Goal: Task Accomplishment & Management: Manage account settings

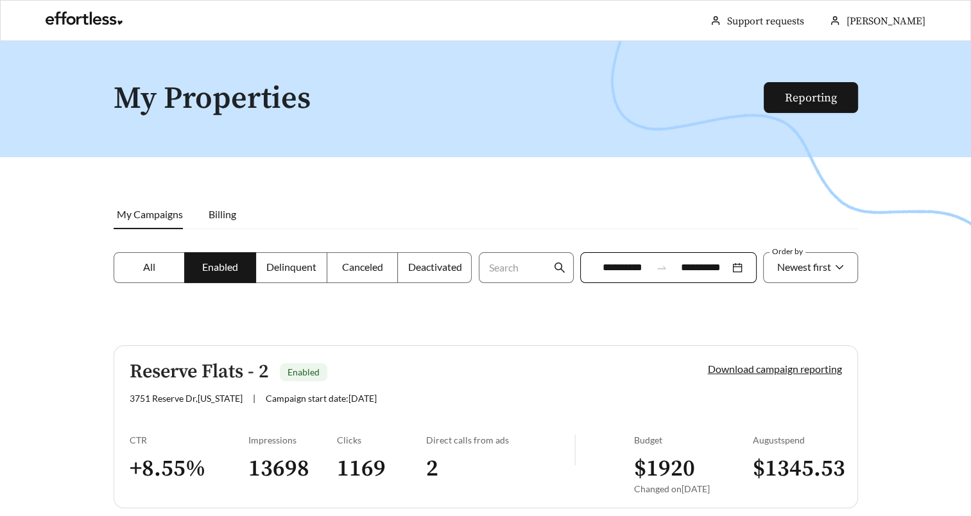
click at [291, 277] on label "Delinquent" at bounding box center [291, 267] width 71 height 31
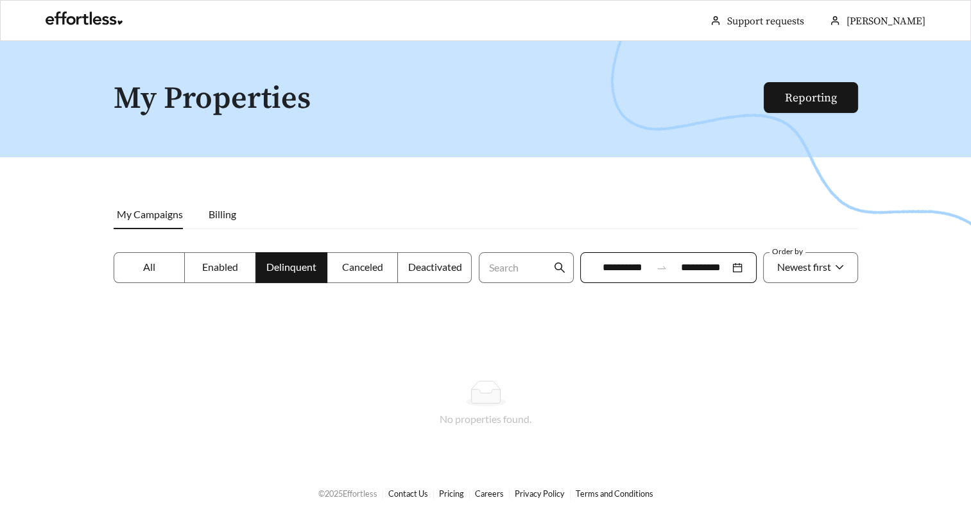
click at [180, 268] on label "All" at bounding box center [150, 267] width 72 height 31
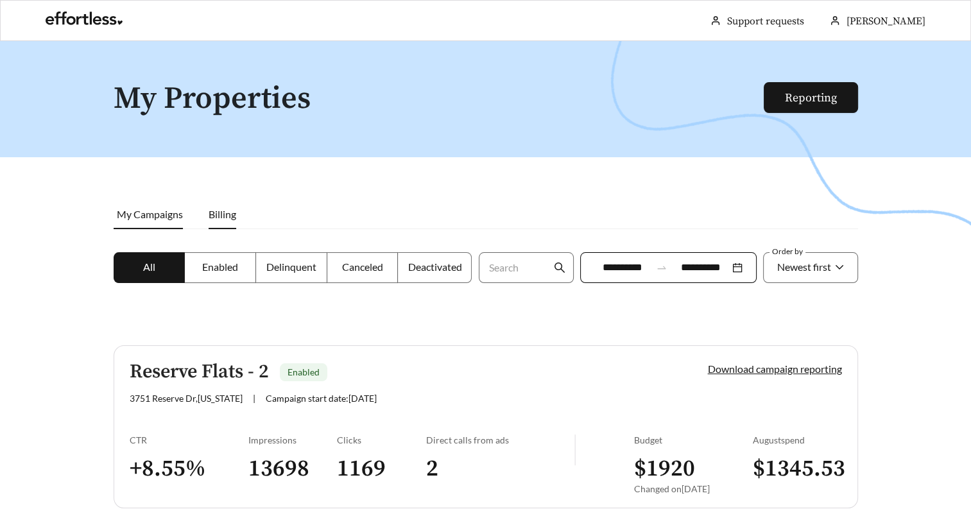
click at [212, 221] on li "Billing" at bounding box center [222, 215] width 53 height 30
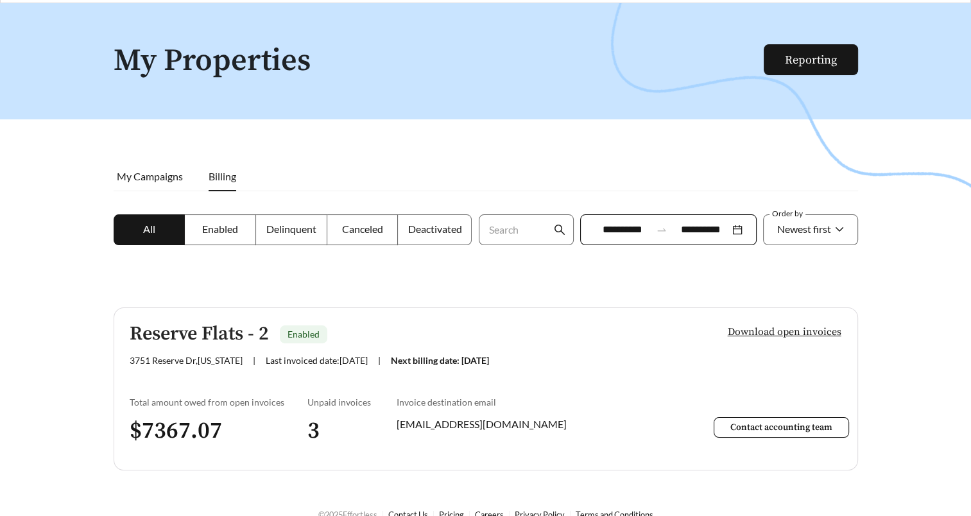
scroll to position [58, 0]
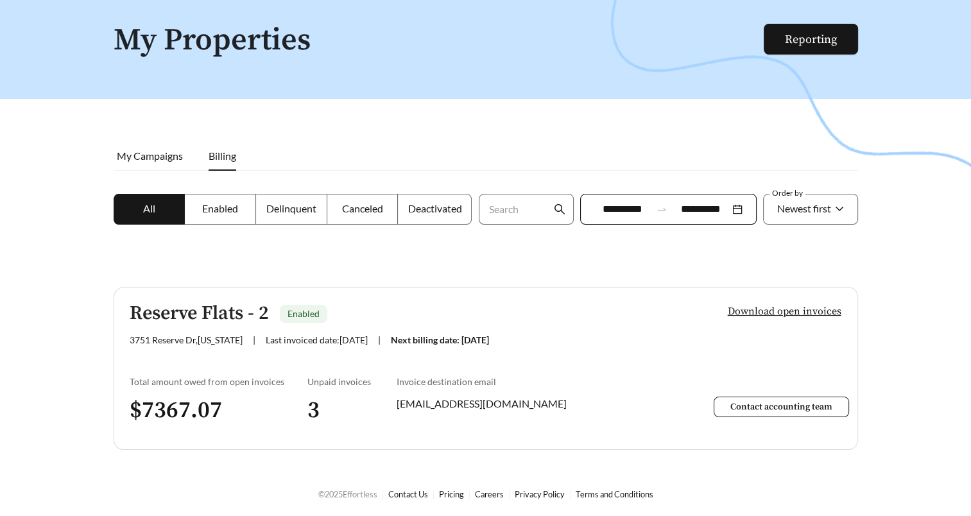
click at [754, 404] on span "Contact accounting team" at bounding box center [781, 407] width 102 height 12
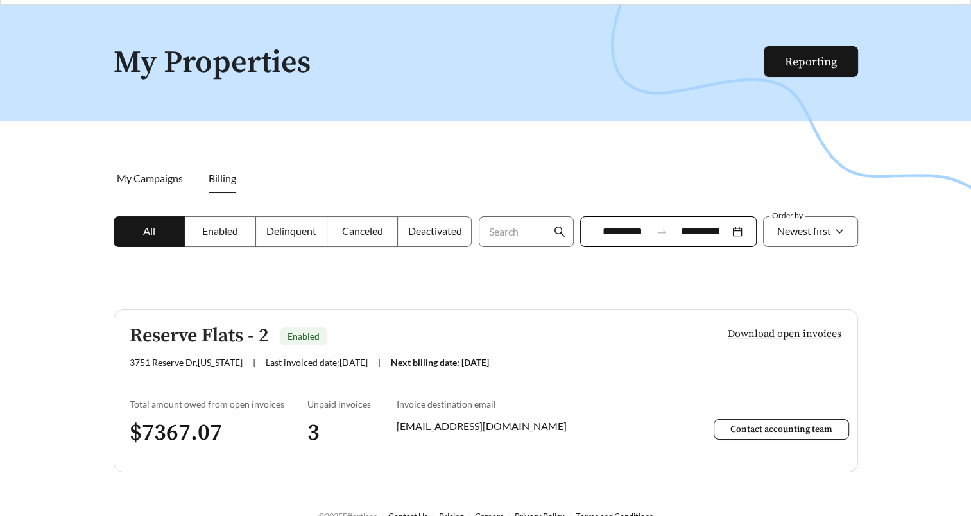
scroll to position [0, 0]
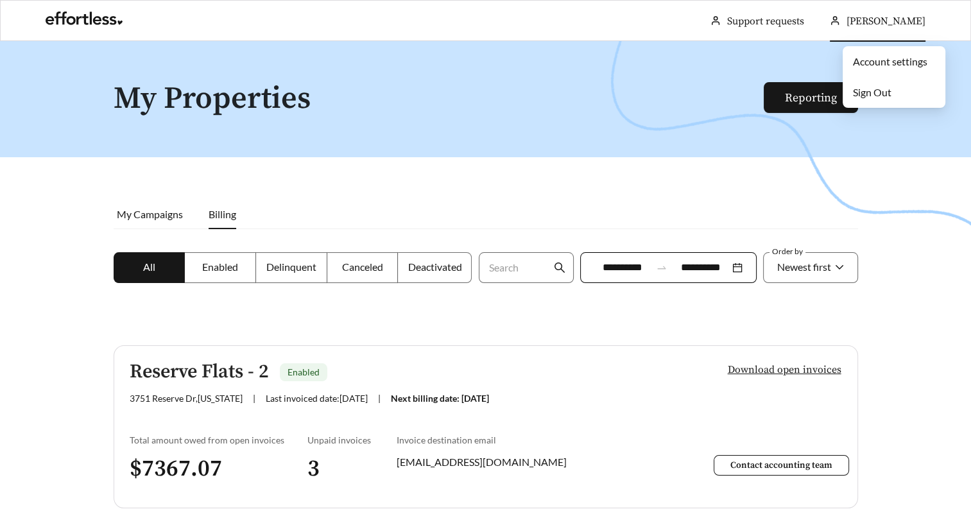
click at [894, 16] on span "[PERSON_NAME]" at bounding box center [886, 21] width 79 height 13
click at [903, 55] on link "Account settings" at bounding box center [890, 61] width 74 height 12
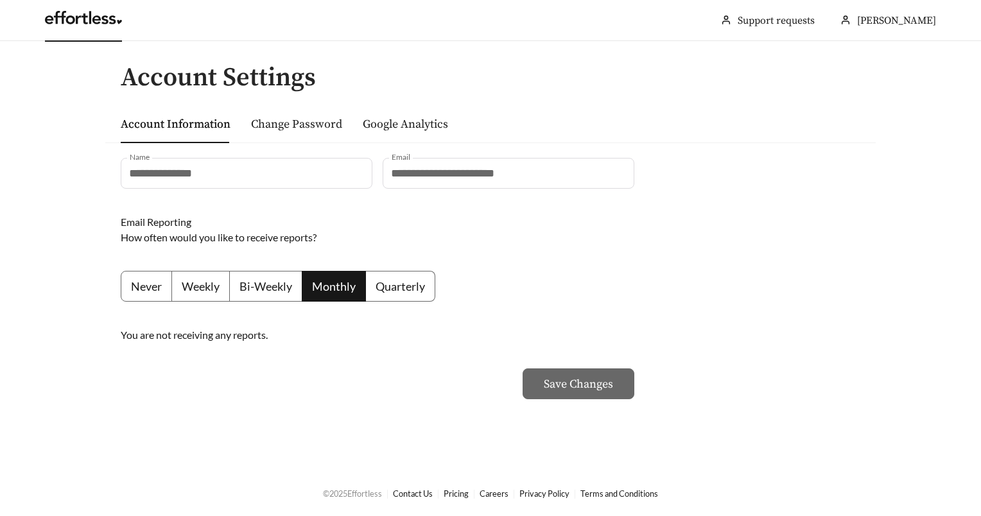
click at [62, 15] on link at bounding box center [83, 21] width 77 height 13
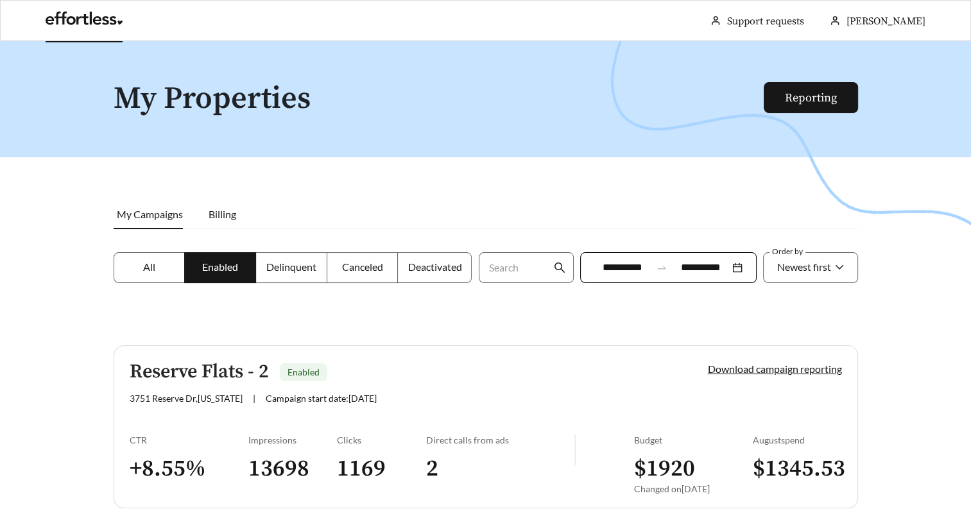
click at [98, 15] on link at bounding box center [84, 21] width 77 height 13
click at [159, 203] on li "My Campaigns" at bounding box center [155, 215] width 82 height 30
click at [170, 249] on div at bounding box center [485, 299] width 971 height 516
click at [158, 262] on label "All" at bounding box center [150, 267] width 72 height 31
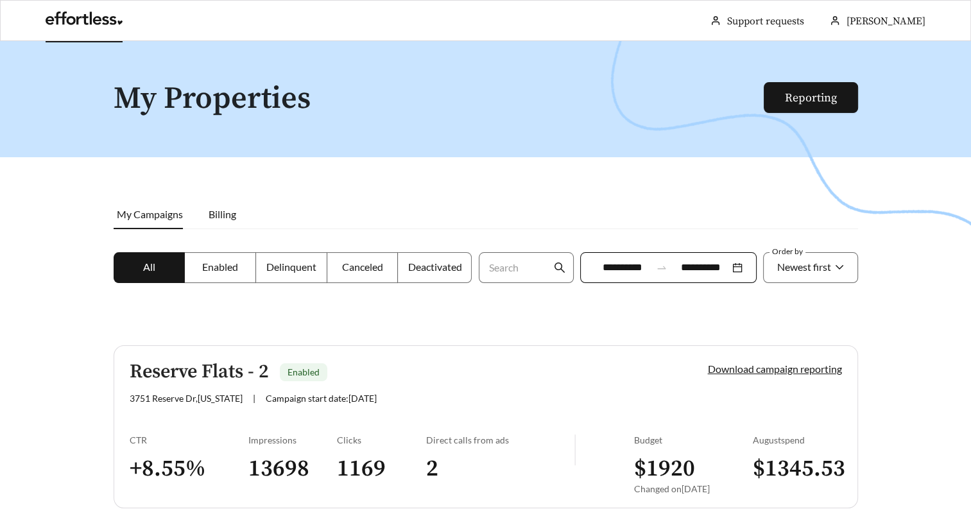
click at [53, 20] on link at bounding box center [84, 21] width 77 height 13
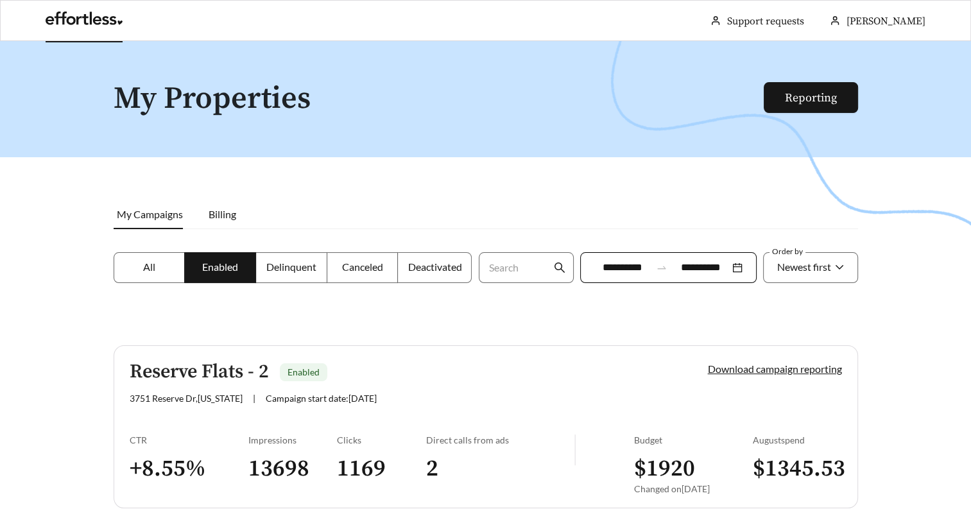
click at [113, 18] on link at bounding box center [84, 21] width 77 height 13
click at [214, 121] on div at bounding box center [485, 299] width 971 height 516
click at [216, 95] on h1 "My Properties" at bounding box center [439, 99] width 651 height 34
click at [93, 15] on link at bounding box center [84, 21] width 77 height 13
